Goal: Transaction & Acquisition: Download file/media

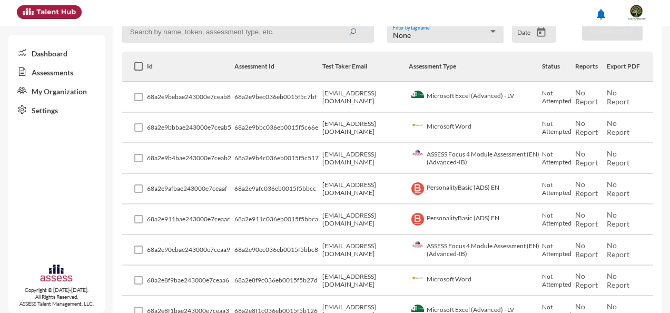
scroll to position [158, 0]
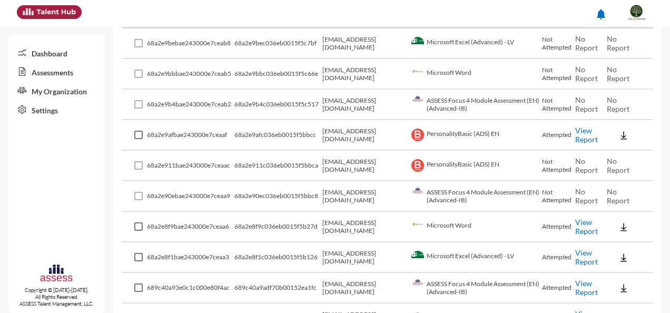
scroll to position [263, 0]
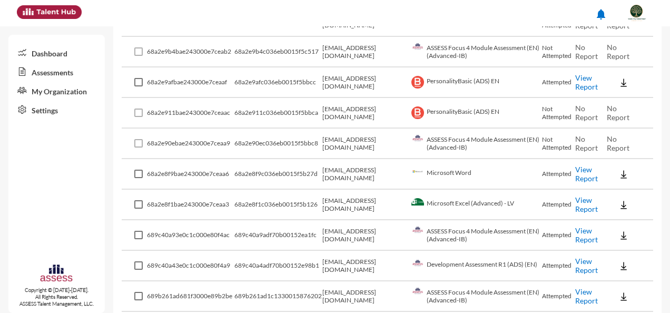
click at [586, 204] on link "View Report" at bounding box center [586, 204] width 23 height 18
click at [581, 174] on link "View Report" at bounding box center [586, 174] width 23 height 18
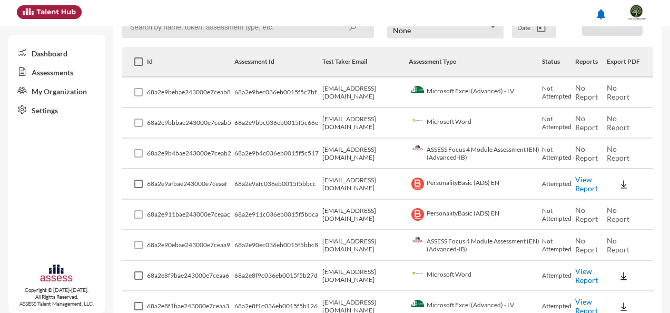
scroll to position [158, 0]
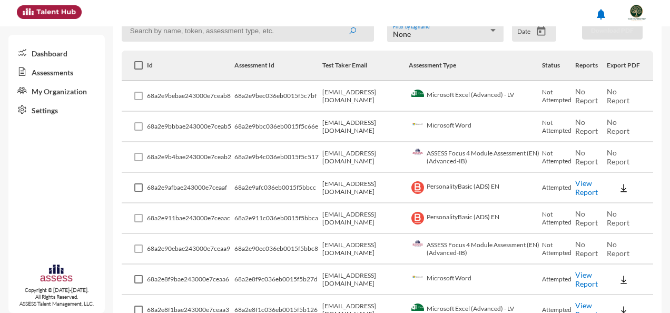
click at [583, 190] on link "View Report" at bounding box center [586, 187] width 23 height 18
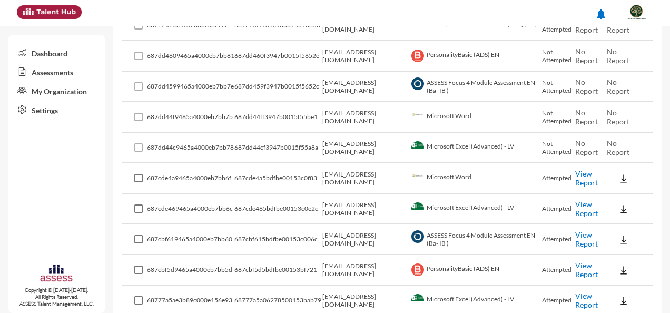
scroll to position [1106, 0]
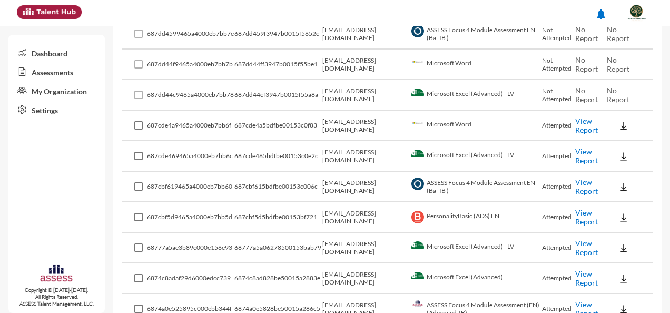
click at [584, 215] on link "View Report" at bounding box center [586, 217] width 23 height 18
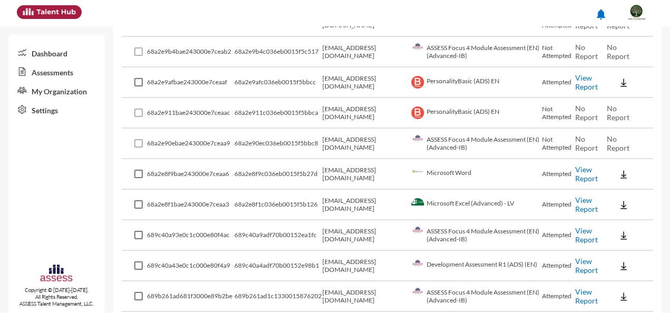
scroll to position [0, 0]
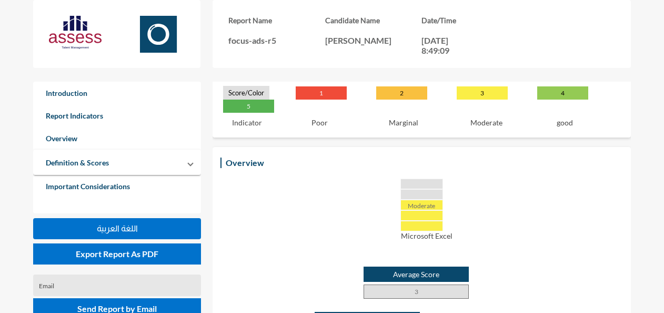
scroll to position [105, 0]
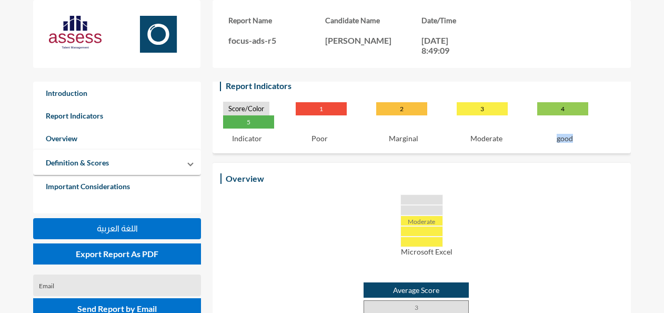
drag, startPoint x: 592, startPoint y: 132, endPoint x: 512, endPoint y: 135, distance: 80.1
click at [512, 135] on div "Score/Color 1 2 3 4 5 Indicator Poor Marginal Moderate good Excellent" at bounding box center [421, 122] width 397 height 41
drag, startPoint x: 512, startPoint y: 135, endPoint x: 472, endPoint y: 161, distance: 47.6
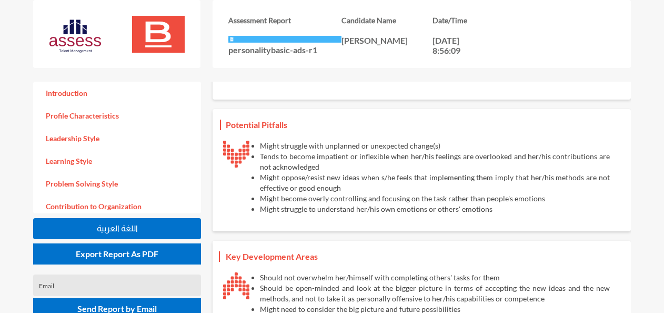
scroll to position [792, 0]
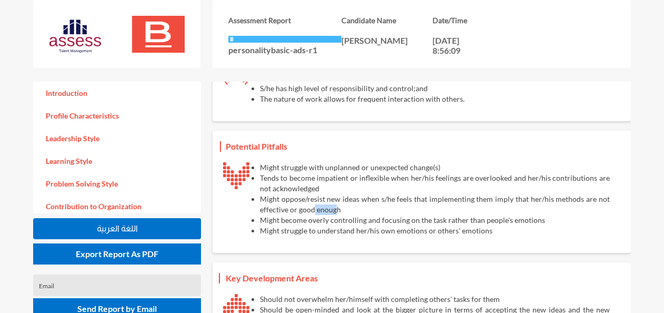
drag, startPoint x: 315, startPoint y: 208, endPoint x: 335, endPoint y: 208, distance: 20.0
click at [335, 208] on li "Might oppose/resist new ideas when s/he feels that implementing them imply that…" at bounding box center [435, 204] width 350 height 21
drag, startPoint x: 335, startPoint y: 208, endPoint x: 356, endPoint y: 209, distance: 20.6
click at [356, 209] on li "Might oppose/resist new ideas when s/he feels that implementing them imply that…" at bounding box center [435, 204] width 350 height 21
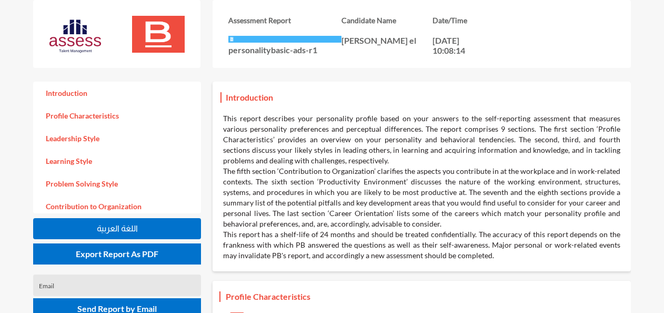
click at [359, 37] on p "[PERSON_NAME] el" at bounding box center [387, 40] width 91 height 10
click at [358, 36] on p "[PERSON_NAME] el" at bounding box center [387, 40] width 91 height 10
click at [283, 45] on p "personalitybasic-ads-r1" at bounding box center [284, 50] width 113 height 10
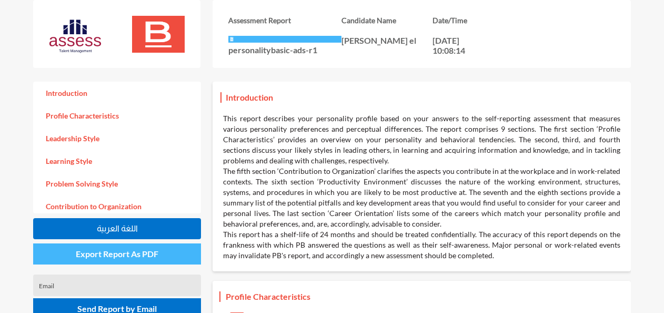
click at [133, 257] on span "Export Report As PDF" at bounding box center [117, 253] width 83 height 10
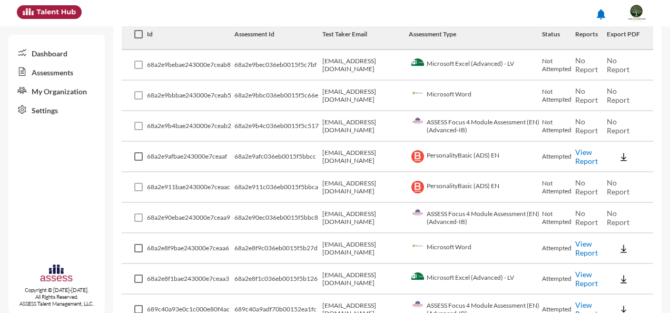
scroll to position [205, 0]
